Goal: Communication & Community: Answer question/provide support

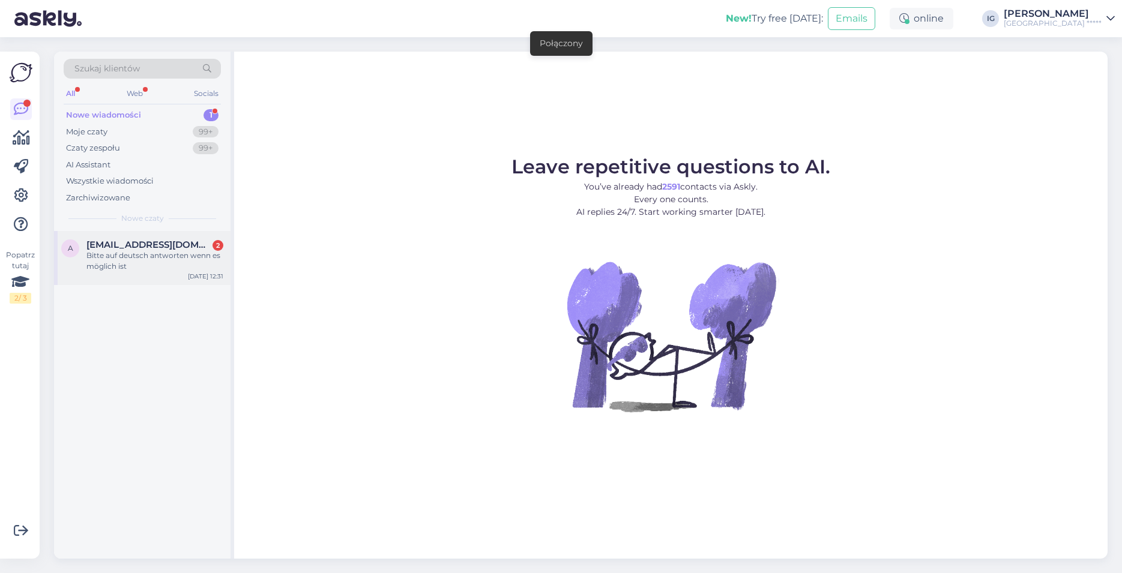
click at [131, 251] on div "Bitte auf deutsch antworten wenn es möglich ist" at bounding box center [154, 261] width 137 height 22
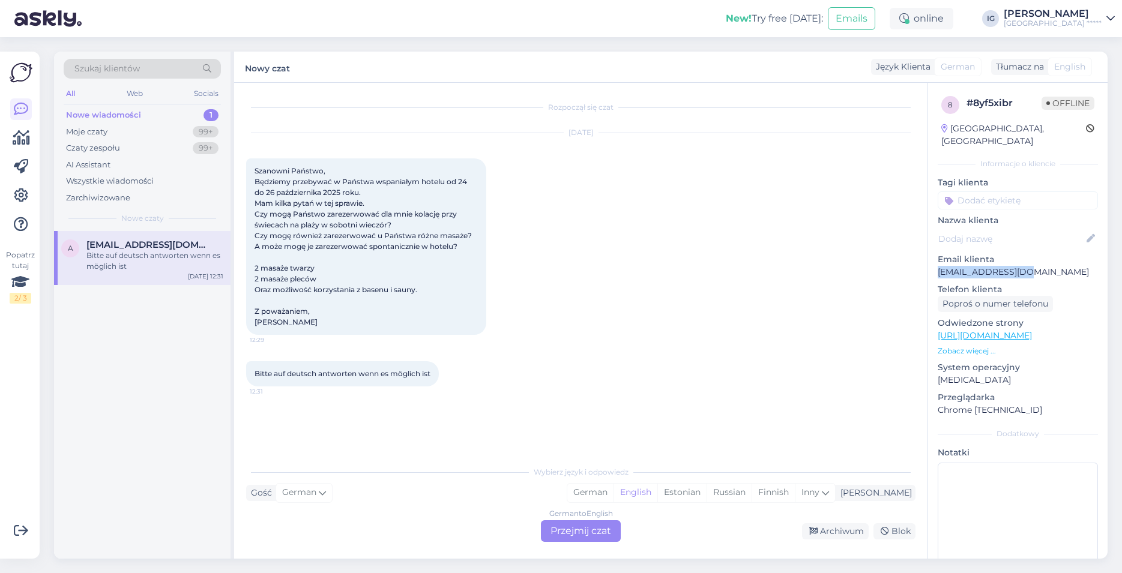
drag, startPoint x: 1028, startPoint y: 260, endPoint x: 938, endPoint y: 264, distance: 90.2
click at [938, 267] on p "[EMAIL_ADDRESS][DOMAIN_NAME]" at bounding box center [1018, 272] width 160 height 13
copy p "[EMAIL_ADDRESS][DOMAIN_NAME]"
click at [587, 533] on div "German to English Przejmij czat" at bounding box center [581, 532] width 80 height 22
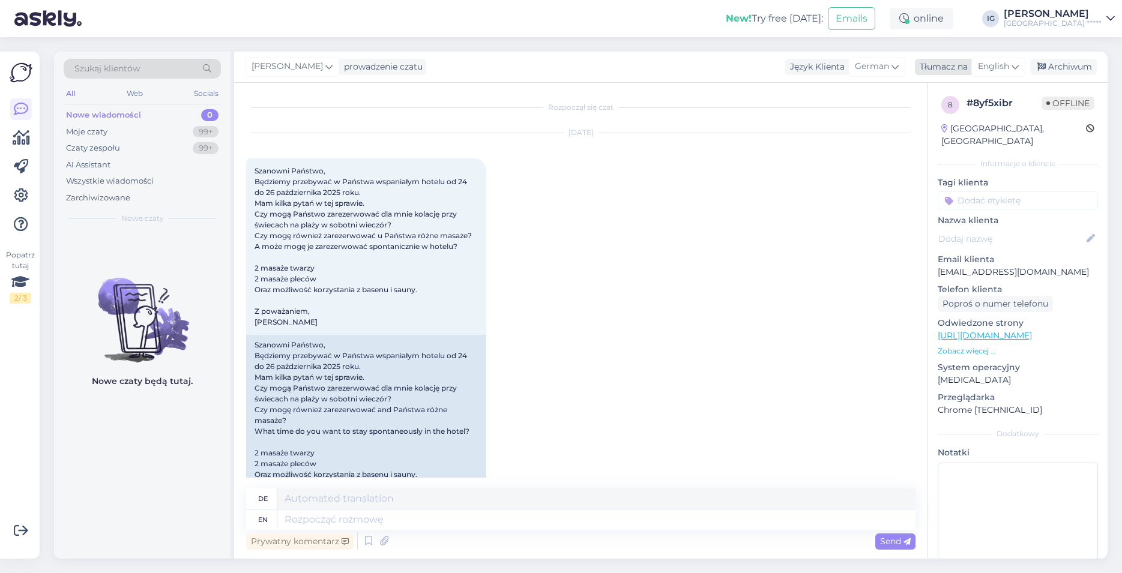
click at [1006, 67] on span "English" at bounding box center [993, 66] width 31 height 13
type input "po"
click at [949, 121] on link "Polish" at bounding box center [970, 119] width 132 height 19
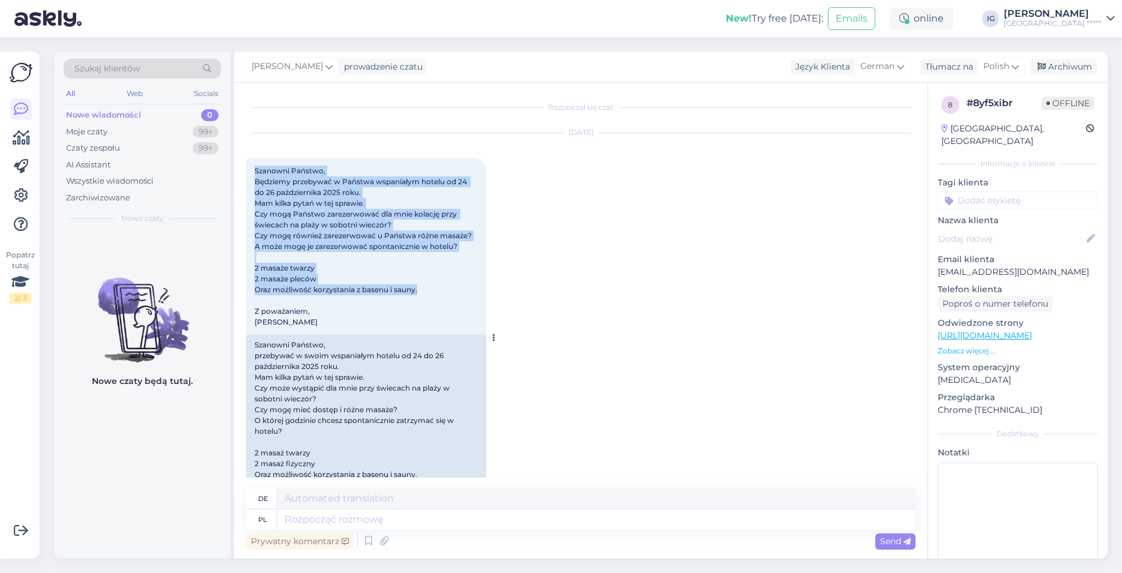
drag, startPoint x: 423, startPoint y: 288, endPoint x: 256, endPoint y: 168, distance: 206.5
click at [256, 168] on div "Szanowni Państwo, Będziemy przebywać w Państwa wspaniałym hotelu od 24 do 26 pa…" at bounding box center [366, 247] width 240 height 177
copy span "Szanowni Państwo, Będziemy przebywać w Państwa wspaniałym hotelu od 24 do 26 pa…"
click at [304, 521] on textarea at bounding box center [596, 520] width 638 height 20
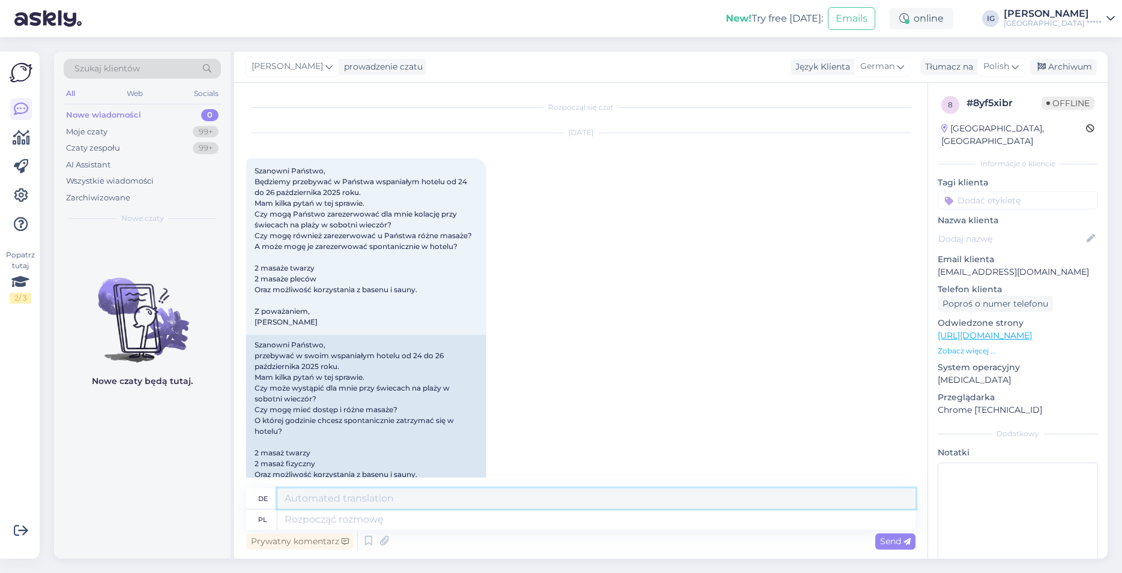
click at [302, 499] on textarea at bounding box center [596, 499] width 638 height 20
paste textarea "Sehr geehrte Damen und Herren, vielen Dank für Ihre Nachricht und für die [PERS…"
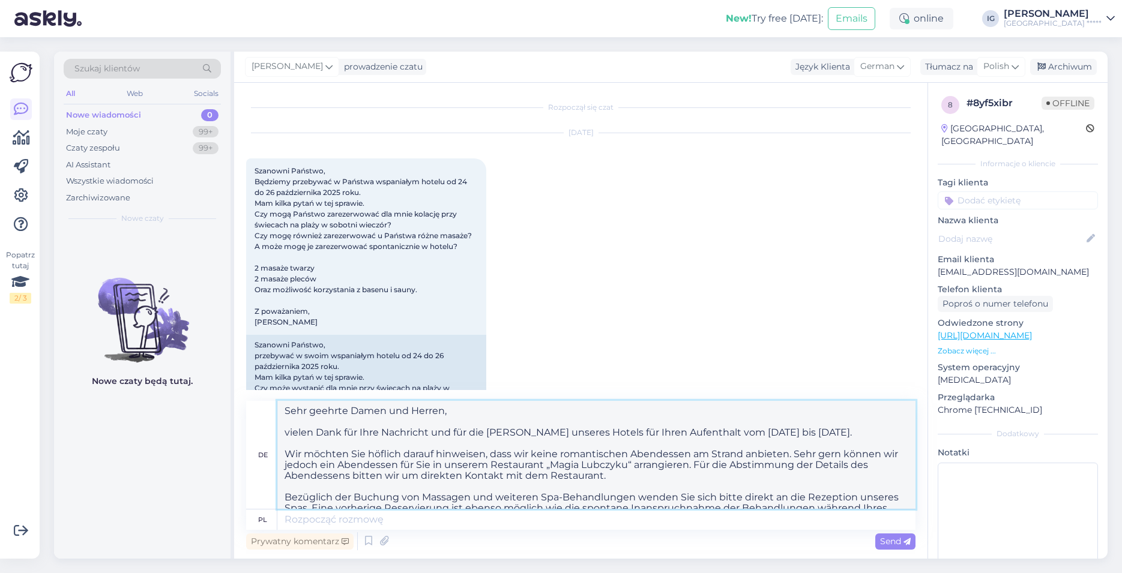
scroll to position [81, 0]
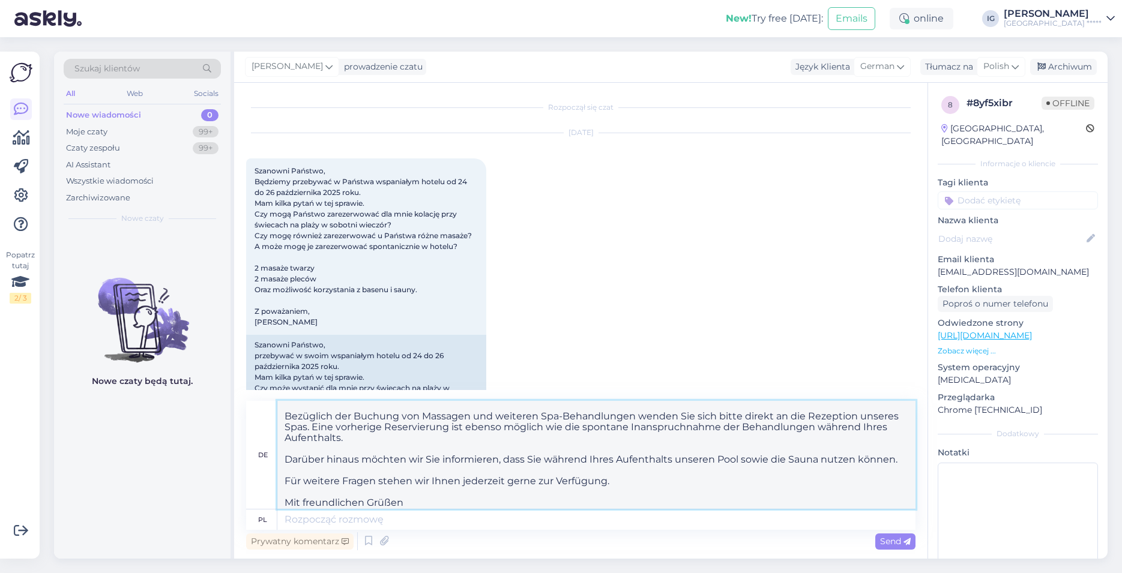
click at [307, 430] on textarea "Sehr geehrte Damen und Herren, vielen Dank für Ihre Nachricht und für die [PERS…" at bounding box center [596, 455] width 638 height 108
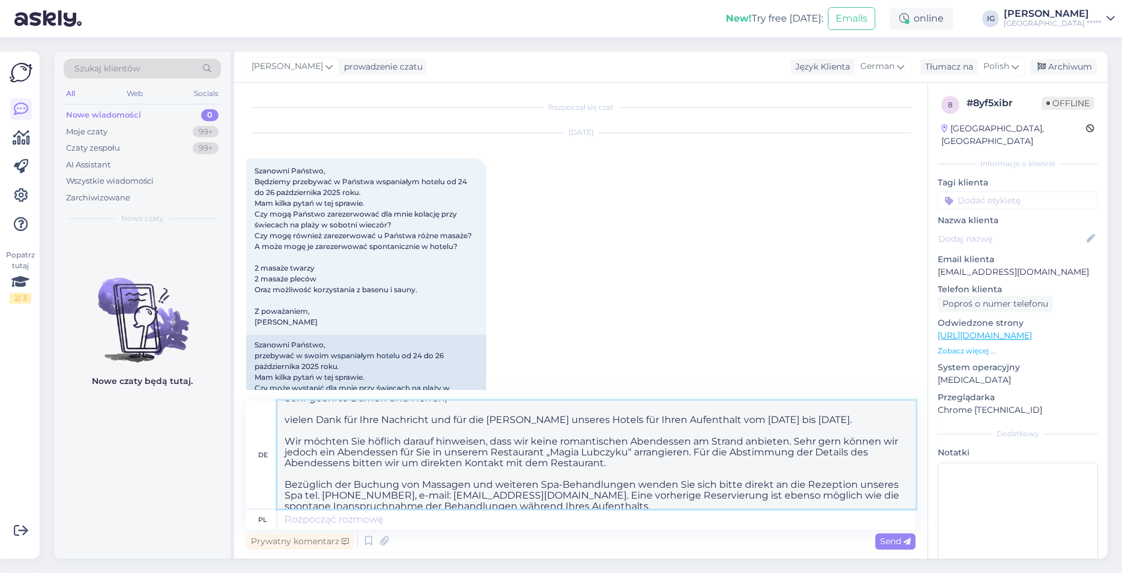
scroll to position [0, 0]
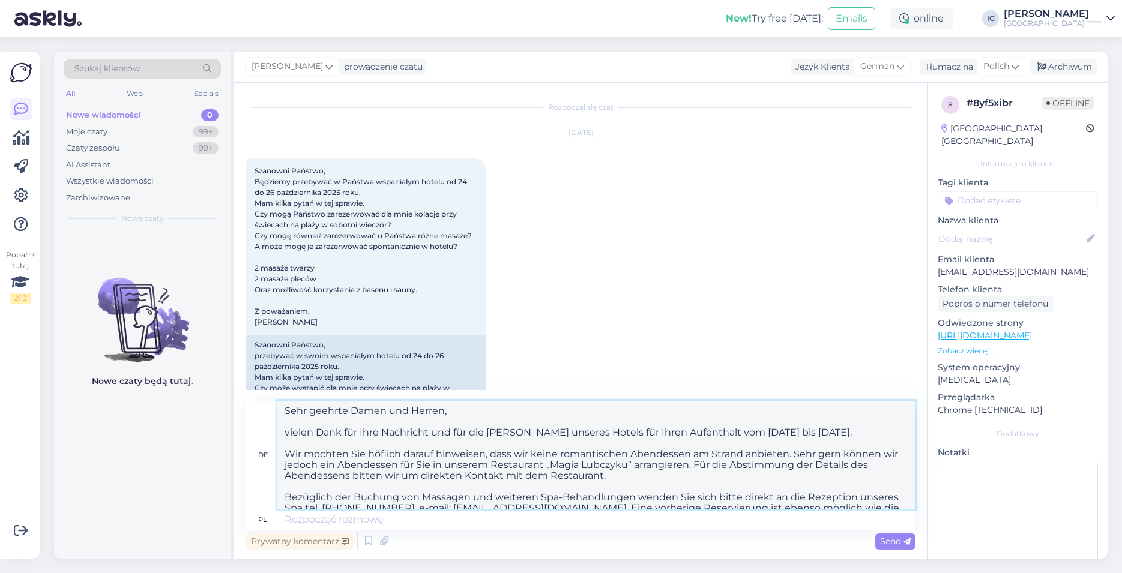
click at [603, 477] on textarea "Sehr geehrte Damen und Herren, vielen Dank für Ihre Nachricht und für die [PERS…" at bounding box center [596, 455] width 638 height 108
type textarea "Lore ipsumdo Sitam con Adipis, elitse Doei tem Inci Utlaboree dol mag ali Enim …"
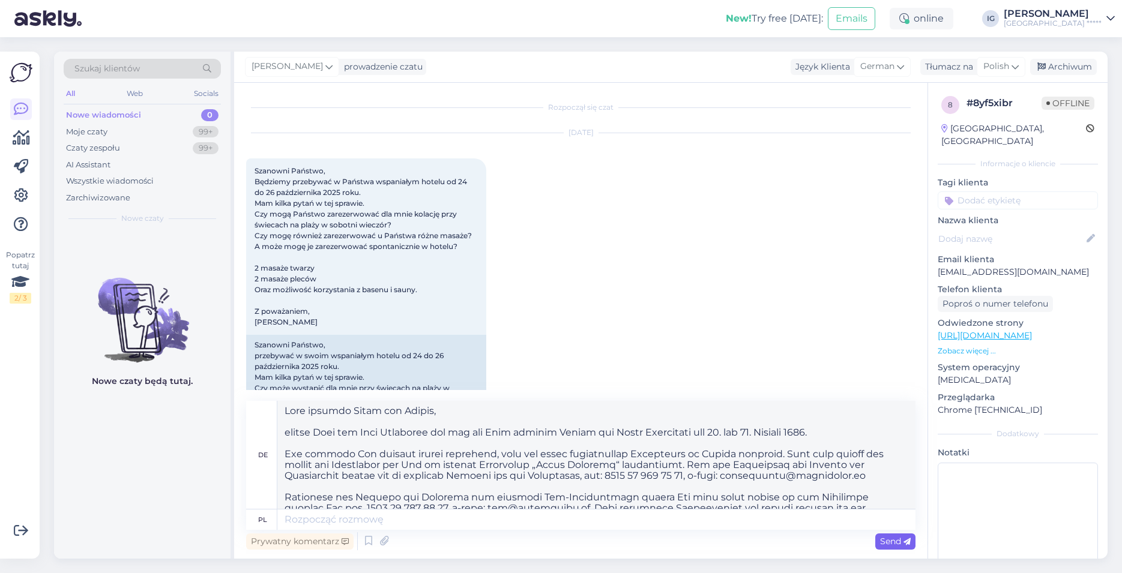
click at [892, 544] on span "Send" at bounding box center [895, 541] width 31 height 11
click at [895, 536] on span "Send" at bounding box center [895, 541] width 31 height 11
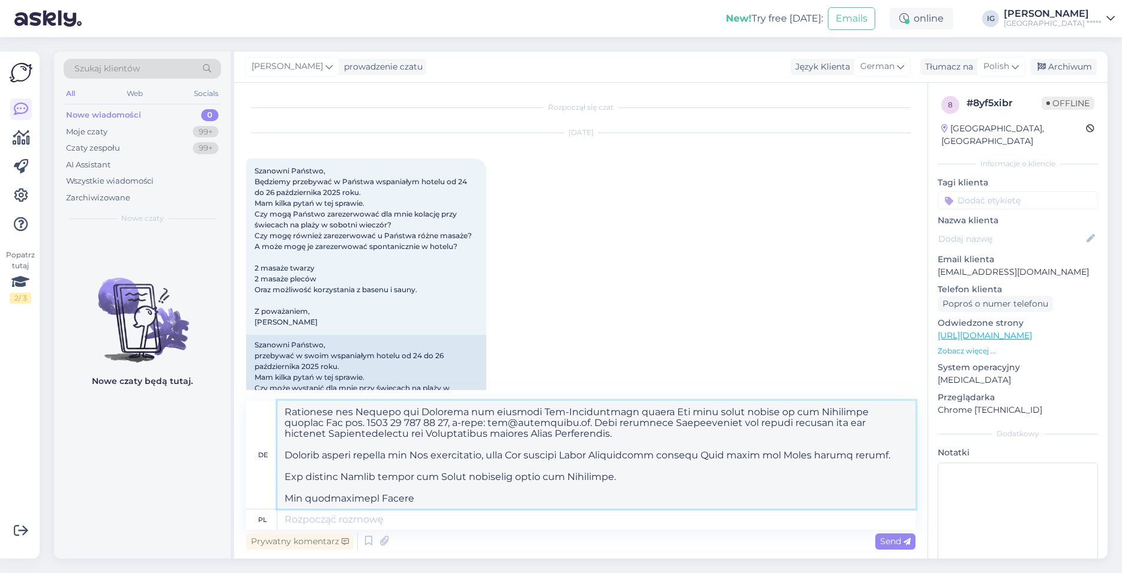
click at [633, 474] on textarea at bounding box center [596, 455] width 638 height 108
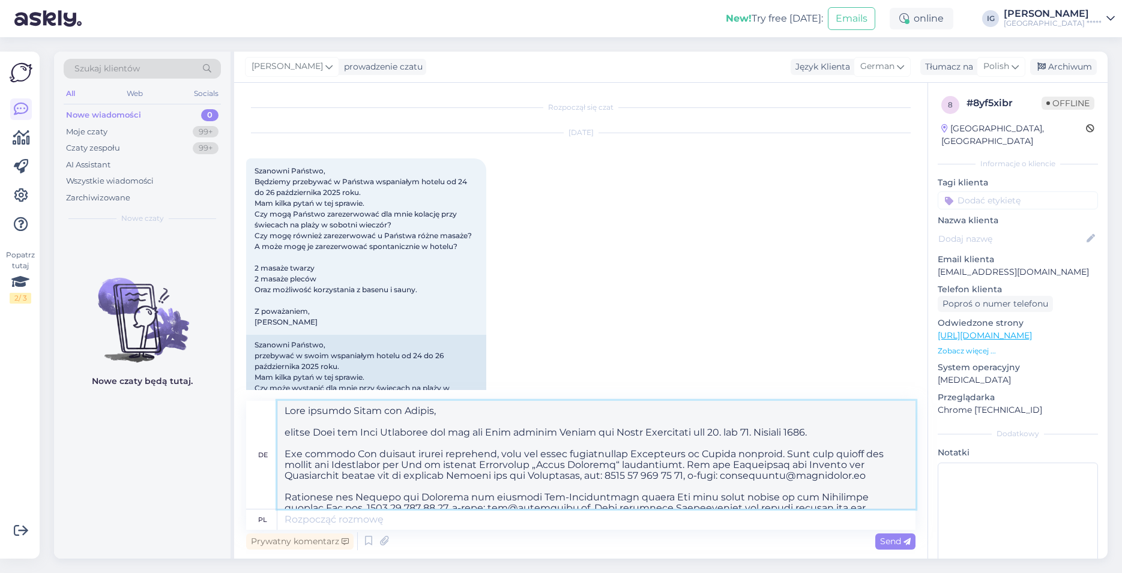
drag, startPoint x: 434, startPoint y: 501, endPoint x: 263, endPoint y: 385, distance: 207.0
click at [277, 401] on textarea at bounding box center [596, 455] width 638 height 108
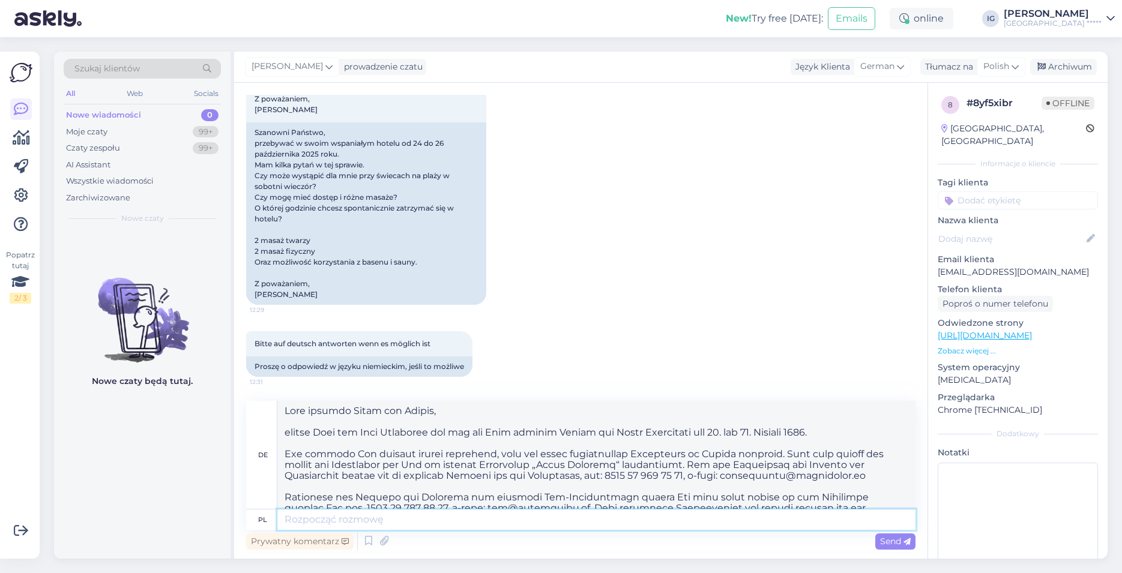
click at [288, 525] on textarea at bounding box center [596, 520] width 638 height 20
paste textarea "Lore ipsumdo Sitam con Adipis, elitse Doei tem Inci Utlaboree dol mag ali Enim …"
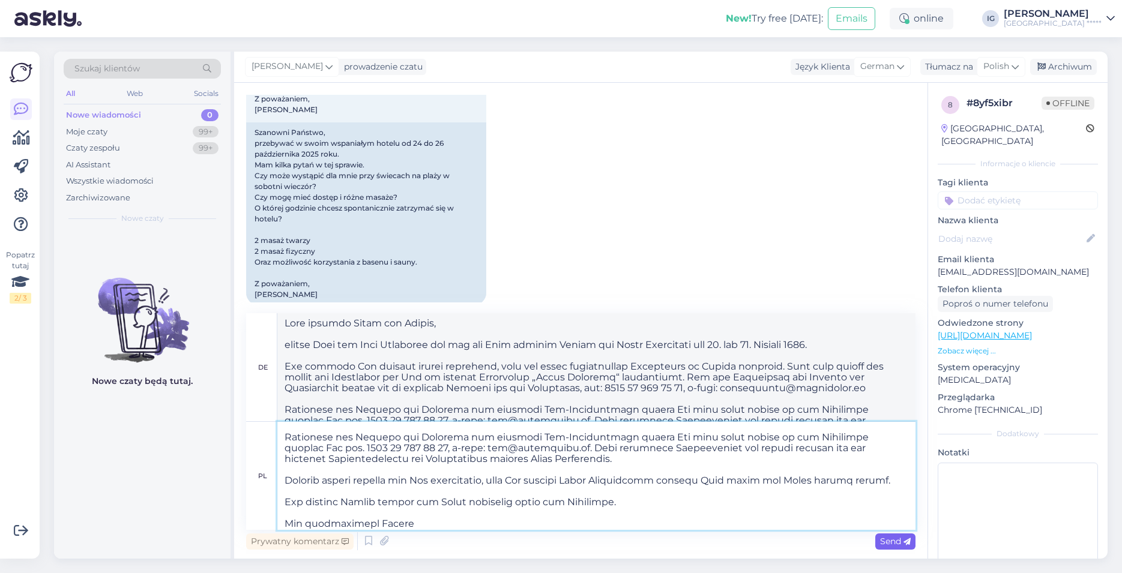
type textarea "Lore ipsumdo Sitam con Adipis, elitse Doei tem Inci Utlaboree dol mag ali Enim …"
click at [893, 540] on span "Send" at bounding box center [895, 541] width 31 height 11
type textarea "Lore ipsumdo Sitam con Adipis, elitse Doei tem Inci Utlaboree dol mag ali Enim …"
click at [893, 540] on span "Send" at bounding box center [895, 541] width 31 height 11
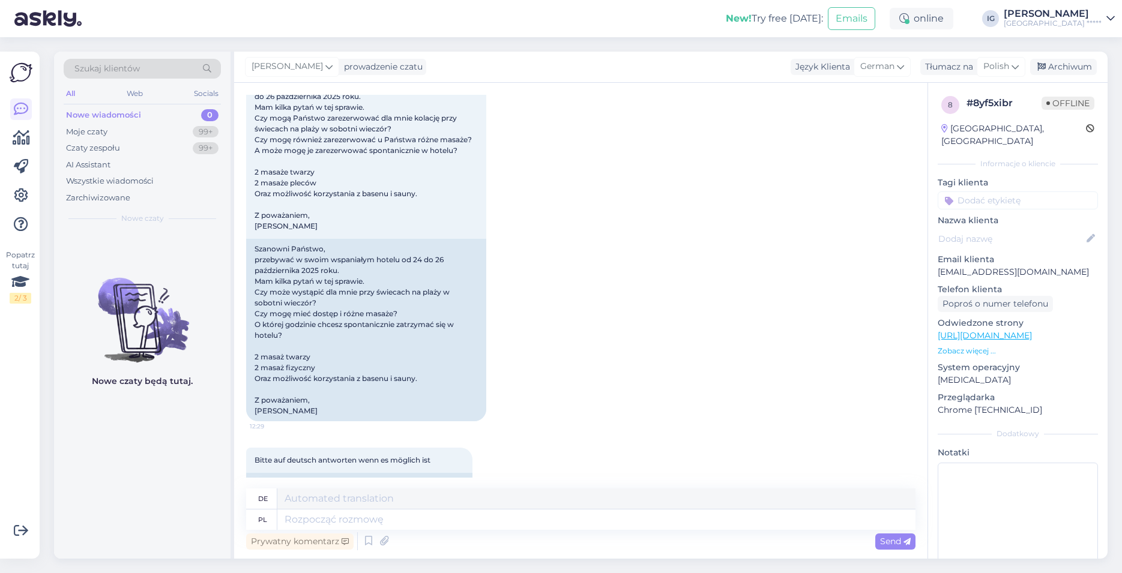
scroll to position [0, 0]
